Goal: Task Accomplishment & Management: Use online tool/utility

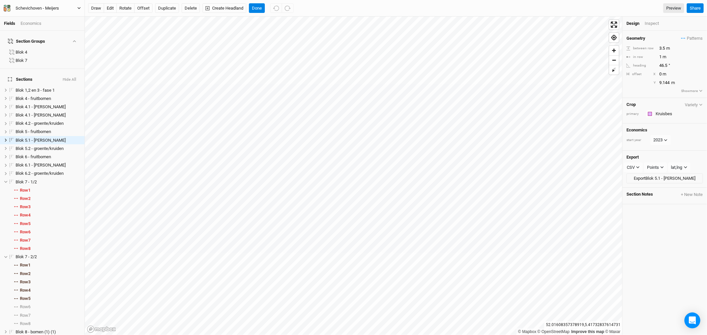
click at [9, 7] on icon "button" at bounding box center [8, 7] width 3 height 4
click at [41, 19] on button "Back" at bounding box center [54, 18] width 52 height 9
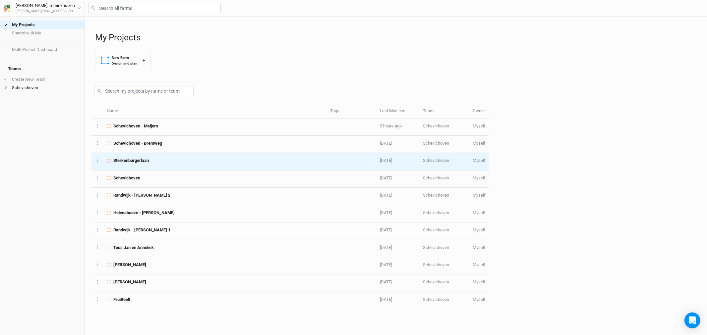
click at [146, 158] on span "Sterkenburgerlaan" at bounding box center [130, 161] width 35 height 6
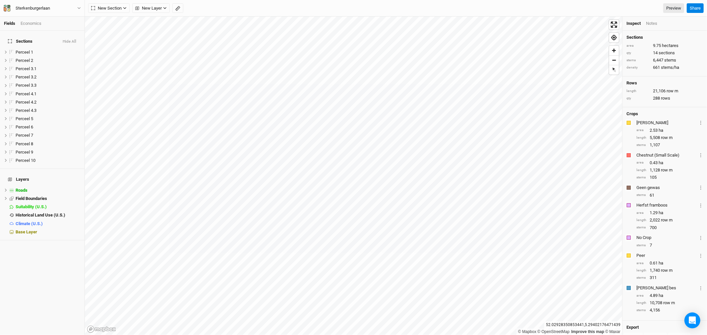
click at [180, 9] on icon "button" at bounding box center [177, 8] width 5 height 5
click at [122, 8] on button "Done" at bounding box center [118, 8] width 16 height 10
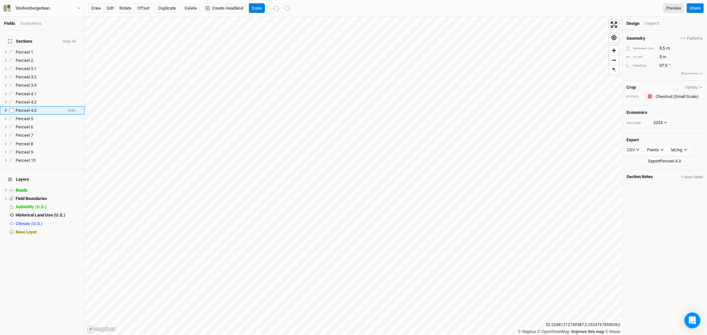
click at [6, 109] on icon at bounding box center [6, 111] width 4 height 4
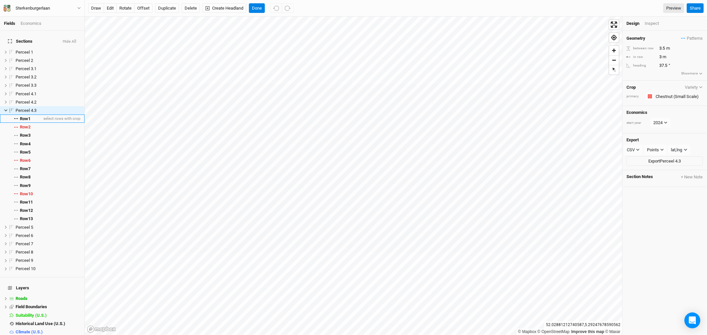
click at [25, 116] on span "Row 1" at bounding box center [25, 118] width 11 height 5
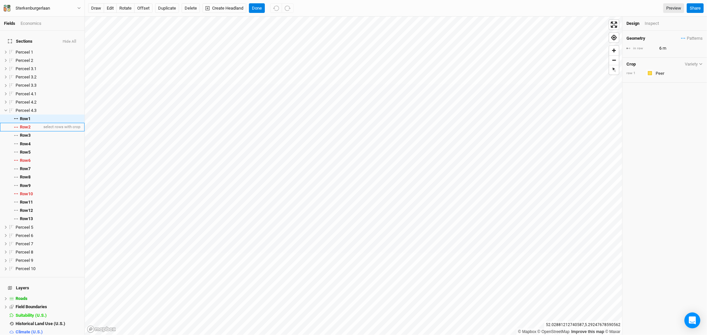
click at [26, 125] on span "Row 2" at bounding box center [25, 127] width 11 height 5
click at [25, 133] on span "Row 3" at bounding box center [25, 135] width 11 height 5
click at [25, 141] on span "Row 4" at bounding box center [25, 143] width 11 height 5
click at [25, 150] on span "Row 5" at bounding box center [25, 152] width 11 height 5
type input "6"
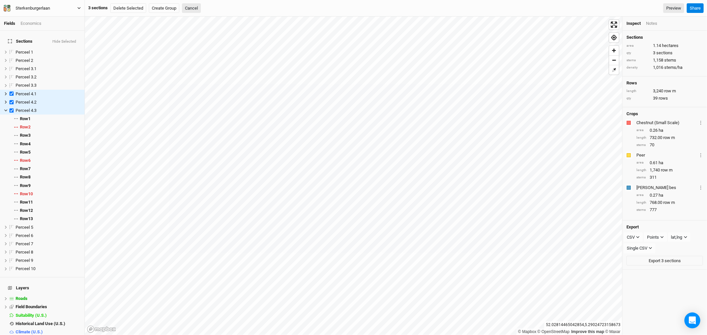
click at [67, 8] on button "Sterkenburgerlaan" at bounding box center [42, 8] width 78 height 7
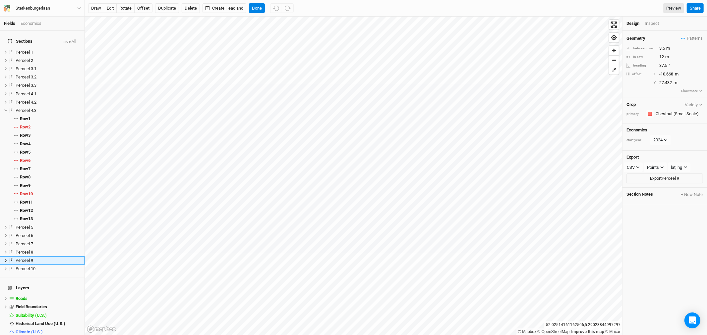
scroll to position [6, 0]
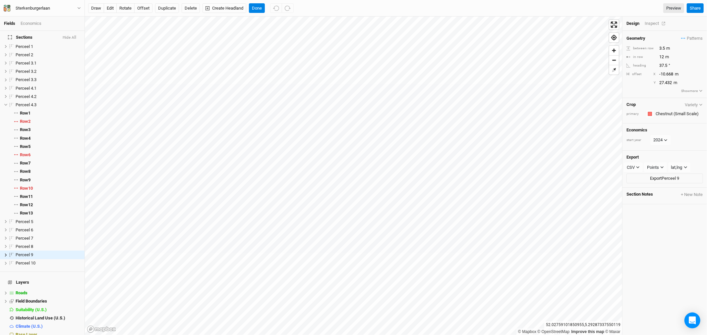
click at [652, 23] on div "Inspect" at bounding box center [656, 24] width 24 height 6
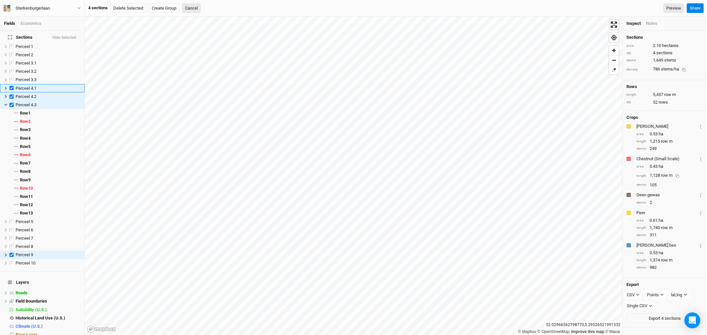
scroll to position [0, 0]
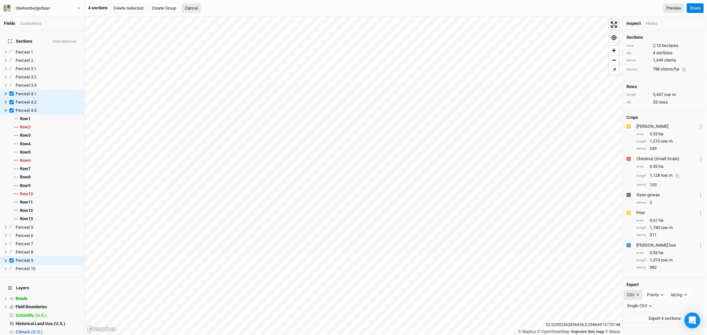
click at [640, 290] on button "CSV" at bounding box center [633, 295] width 19 height 10
click at [640, 324] on span "SHP" at bounding box center [637, 326] width 11 height 8
click at [635, 292] on div "SHP" at bounding box center [631, 295] width 8 height 7
click at [639, 316] on span "PDF" at bounding box center [637, 315] width 10 height 8
click at [65, 39] on button "Hide Selected" at bounding box center [64, 41] width 25 height 5
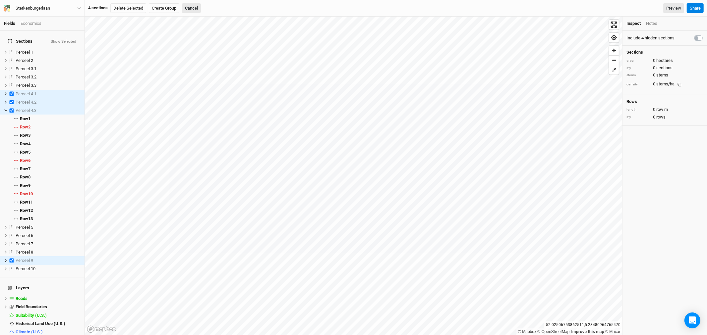
click at [65, 39] on button "Show Selected" at bounding box center [63, 41] width 26 height 5
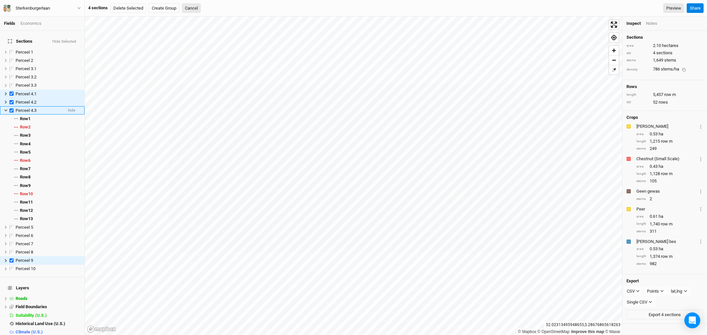
click at [11, 106] on label at bounding box center [12, 110] width 8 height 8
click at [11, 108] on input "checkbox" at bounding box center [12, 110] width 4 height 4
checkbox input "false"
click at [11, 98] on label at bounding box center [12, 102] width 8 height 8
click at [11, 100] on input "checkbox" at bounding box center [12, 102] width 4 height 4
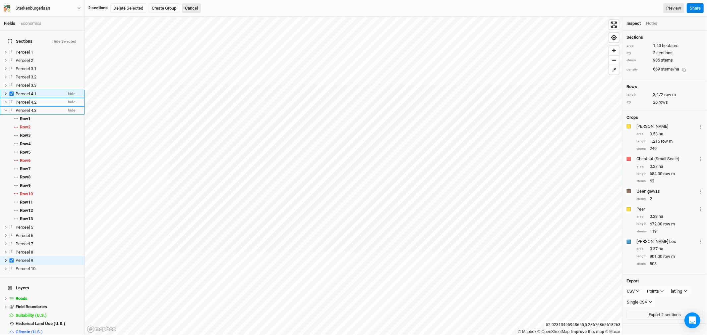
click at [11, 90] on label at bounding box center [12, 94] width 8 height 8
click at [11, 92] on input "checkbox" at bounding box center [12, 94] width 4 height 4
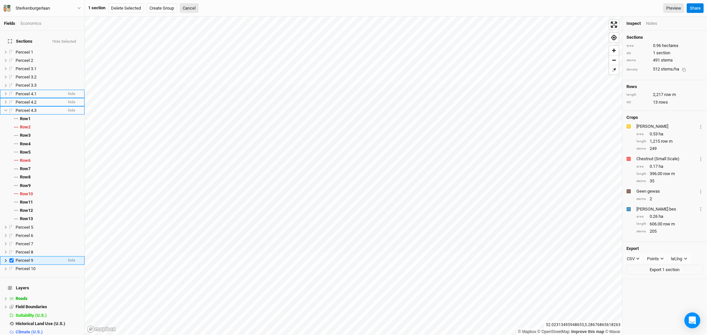
click at [13, 257] on label at bounding box center [12, 261] width 8 height 8
click at [13, 259] on input "checkbox" at bounding box center [12, 261] width 4 height 4
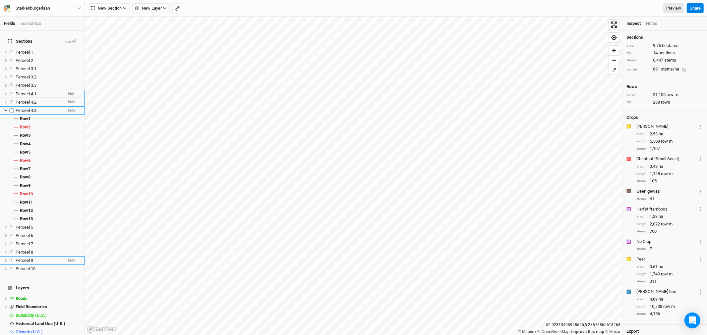
click at [5, 110] on icon at bounding box center [5, 111] width 3 height 2
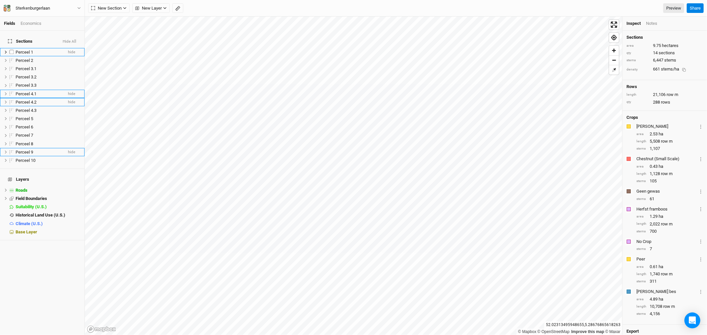
click at [28, 50] on span "Perceel 1" at bounding box center [25, 52] width 18 height 5
checkbox input "true"
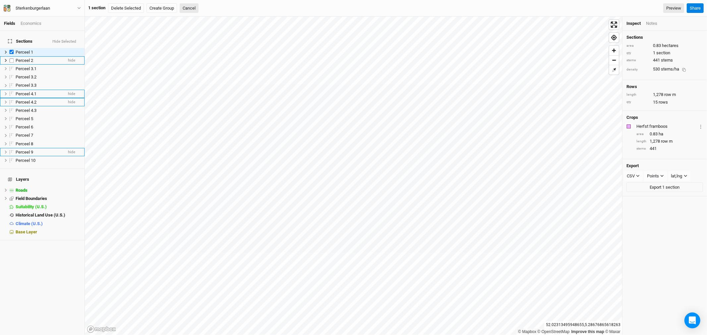
click at [25, 58] on span "Perceel 2" at bounding box center [25, 60] width 18 height 5
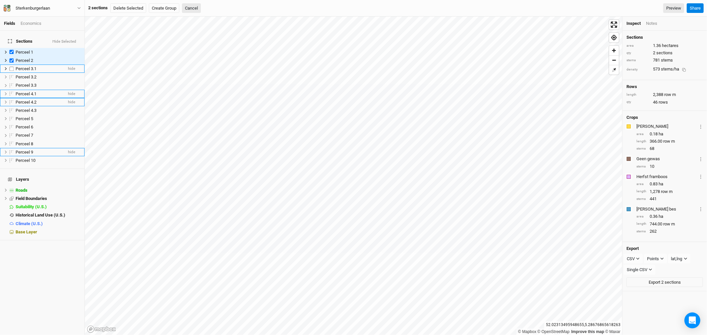
checkbox input "true"
click at [24, 66] on span "Perceel 3.1" at bounding box center [26, 68] width 21 height 5
checkbox input "true"
click at [24, 75] on span "Perceel 3.2" at bounding box center [26, 77] width 21 height 5
click at [27, 83] on span "Perceel 3.3" at bounding box center [26, 85] width 21 height 5
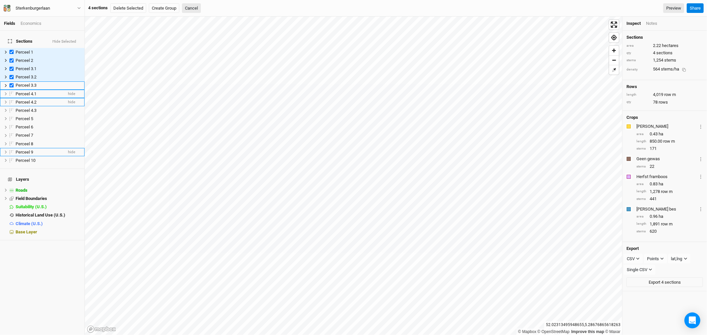
checkbox input "true"
click at [26, 91] on span "Perceel 4.1" at bounding box center [26, 93] width 21 height 5
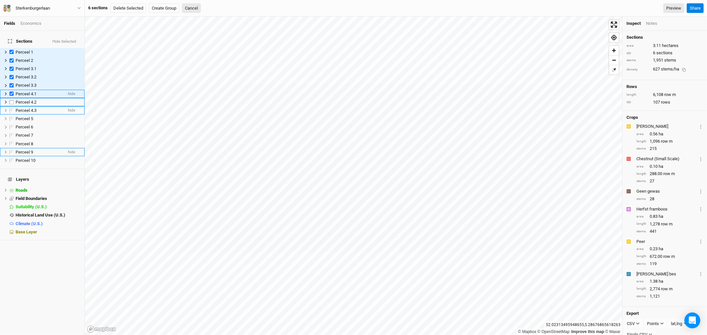
click at [25, 100] on span "Perceel 4.2" at bounding box center [26, 102] width 21 height 5
checkbox input "true"
click at [27, 108] on span "Perceel 4.3" at bounding box center [26, 110] width 21 height 5
checkbox input "true"
click at [28, 116] on span "Perceel 5" at bounding box center [25, 118] width 18 height 5
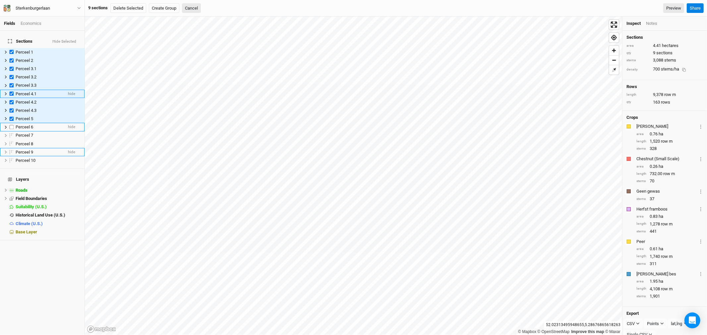
click at [27, 125] on span "Perceel 6" at bounding box center [25, 127] width 18 height 5
checkbox input "true"
click at [27, 133] on span "Perceel 7" at bounding box center [25, 135] width 18 height 5
click at [28, 141] on span "Perceel 8" at bounding box center [25, 143] width 18 height 5
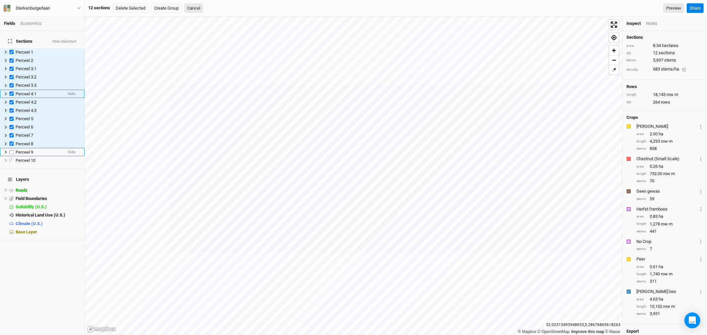
click at [28, 150] on span "Perceel 9" at bounding box center [25, 152] width 18 height 5
checkbox input "true"
click at [30, 158] on span "Perceel 10" at bounding box center [26, 160] width 20 height 5
checkbox input "true"
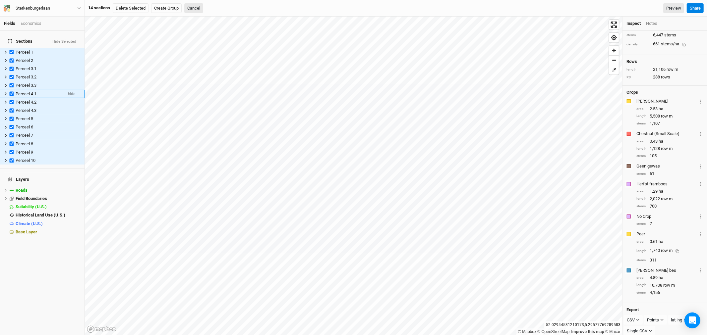
scroll to position [36, 0]
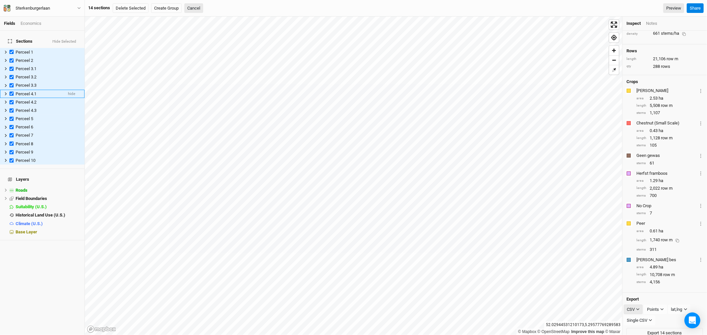
click at [637, 308] on icon "button" at bounding box center [638, 310] width 4 height 4
click at [638, 313] on span "PDF" at bounding box center [637, 315] width 10 height 8
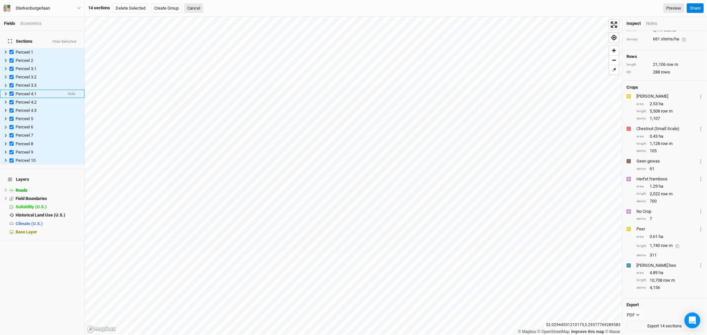
scroll to position [24, 0]
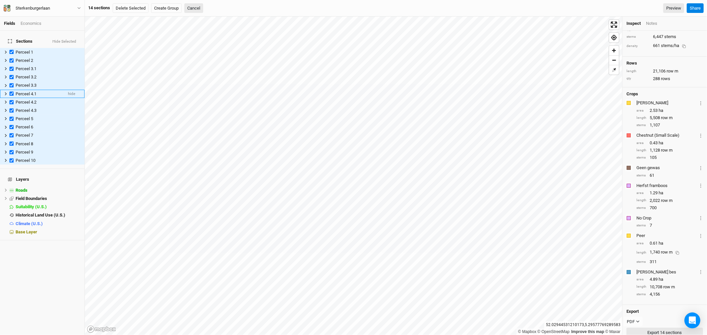
click at [653, 328] on button "Export 14 sections" at bounding box center [664, 333] width 77 height 10
click at [657, 328] on button "Export 14 sections" at bounding box center [664, 333] width 77 height 10
click at [666, 328] on button "Export 14 sections" at bounding box center [664, 333] width 77 height 10
click at [201, 9] on button "Cancel" at bounding box center [193, 8] width 19 height 10
